Goal: Use online tool/utility: Utilize a website feature to perform a specific function

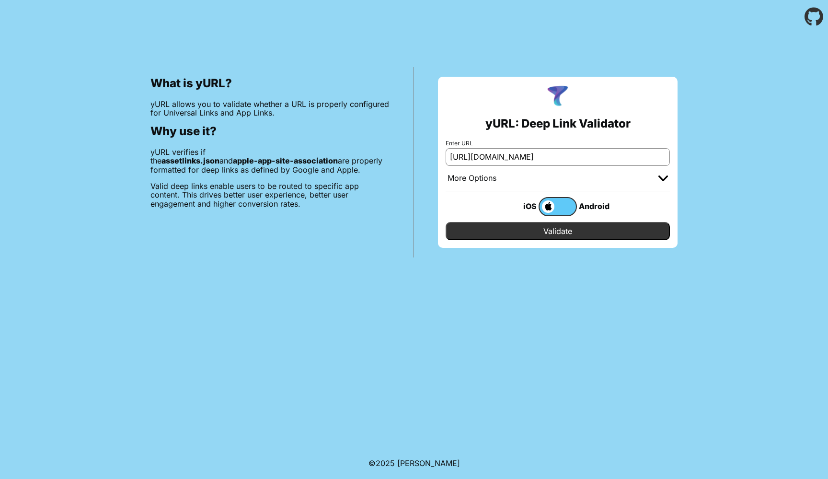
type input "[URL][DOMAIN_NAME]"
click at [534, 233] on input "Validate" at bounding box center [558, 231] width 224 height 18
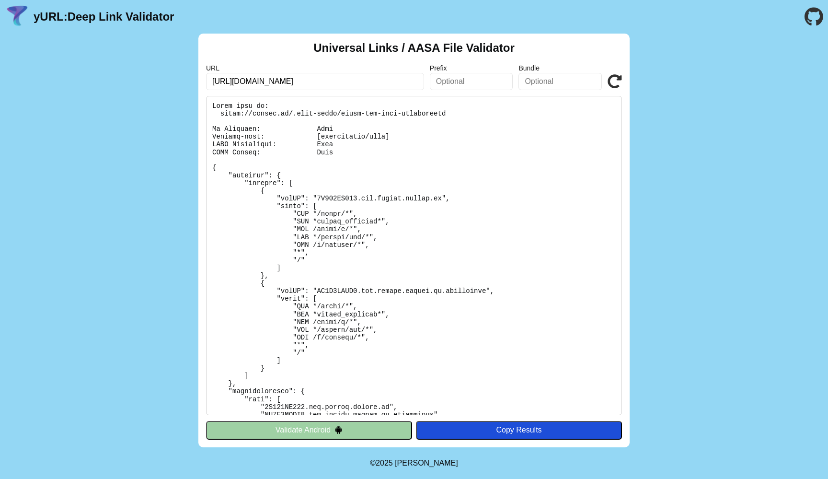
click at [321, 431] on button "Validate Android" at bounding box center [309, 430] width 206 height 18
